Goal: Navigation & Orientation: Find specific page/section

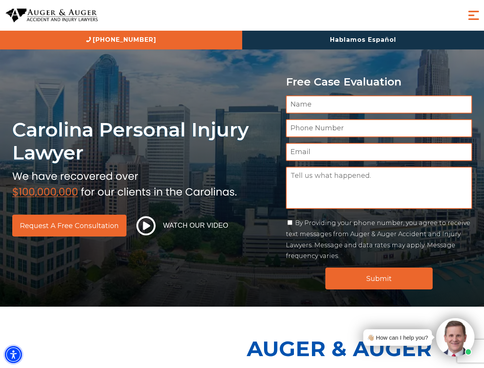
click at [13, 355] on img "Accessibility Menu" at bounding box center [13, 354] width 17 height 17
